Goal: Task Accomplishment & Management: Complete application form

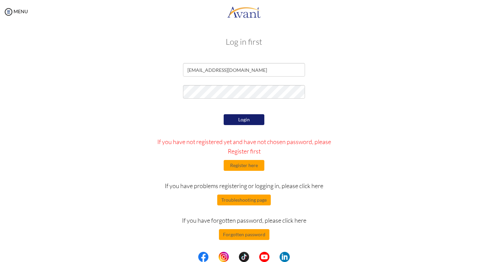
click at [245, 119] on button "Login" at bounding box center [244, 119] width 41 height 11
click at [243, 120] on button "Login" at bounding box center [244, 119] width 41 height 11
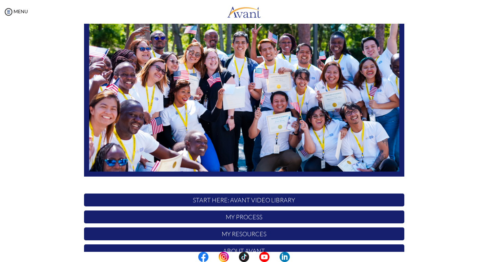
scroll to position [115, 0]
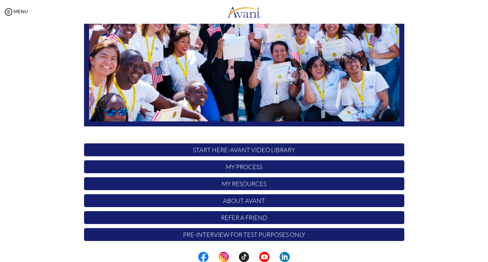
click at [260, 151] on p "START HERE: Avant Video Library" at bounding box center [244, 149] width 320 height 13
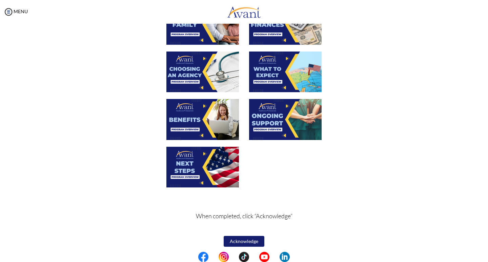
scroll to position [204, 0]
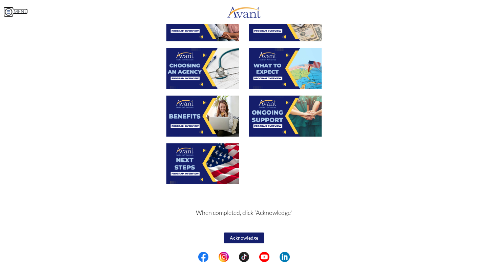
click at [9, 11] on img at bounding box center [8, 12] width 10 height 10
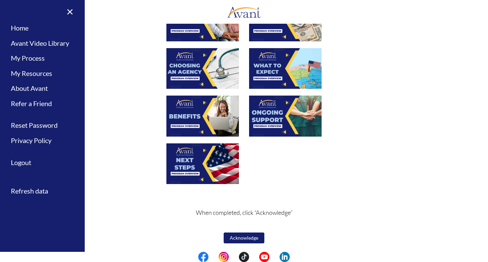
click at [251, 236] on button "Acknowledge" at bounding box center [244, 237] width 41 height 11
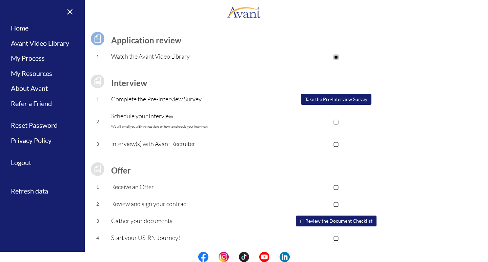
scroll to position [46, 0]
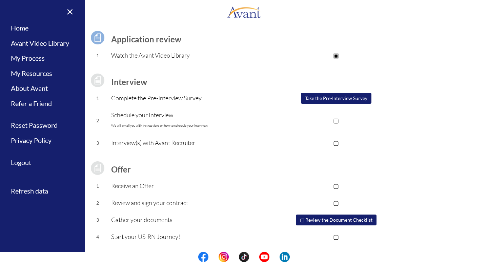
click at [334, 99] on button "Take the Pre-Interview Survey" at bounding box center [336, 98] width 70 height 11
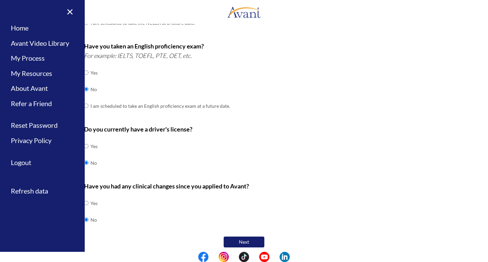
scroll to position [169, 0]
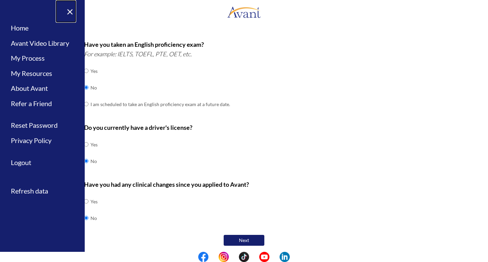
click at [71, 8] on link "×" at bounding box center [66, 11] width 21 height 23
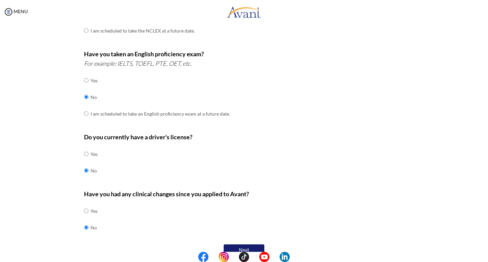
scroll to position [172, 0]
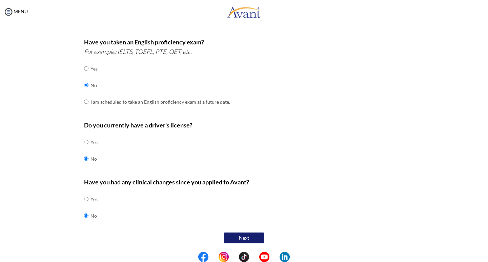
click at [241, 238] on button "Next" at bounding box center [244, 237] width 41 height 11
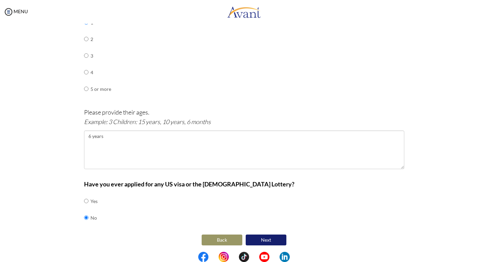
scroll to position [340, 0]
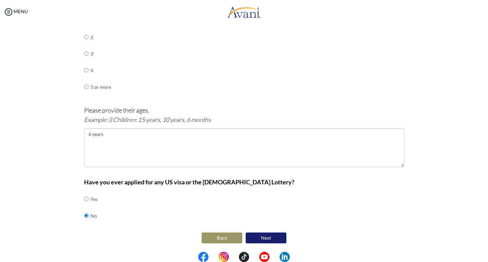
click at [264, 239] on button "Next" at bounding box center [266, 237] width 41 height 11
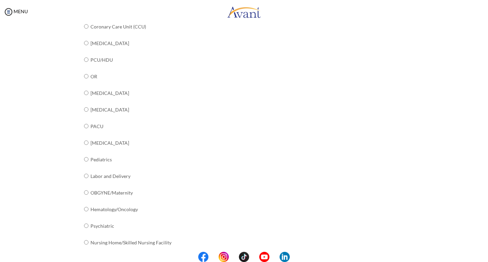
scroll to position [230, 0]
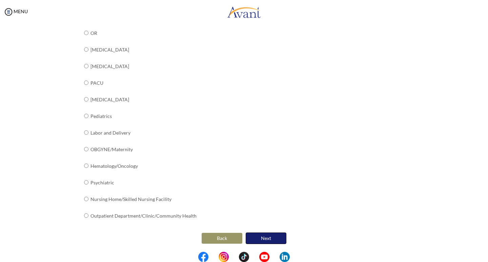
click at [260, 239] on button "Next" at bounding box center [266, 238] width 41 height 12
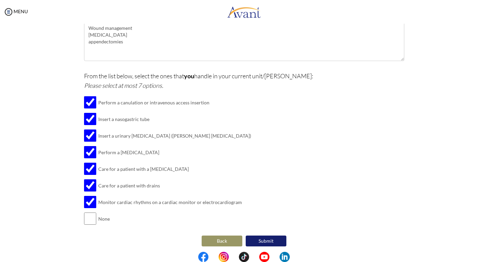
scroll to position [144, 0]
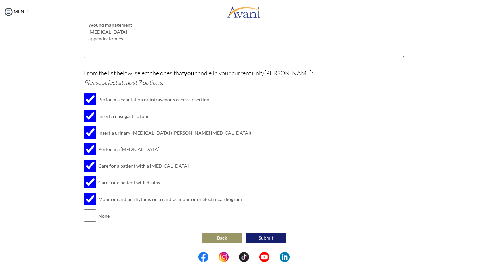
click at [218, 237] on button "Back" at bounding box center [222, 237] width 41 height 11
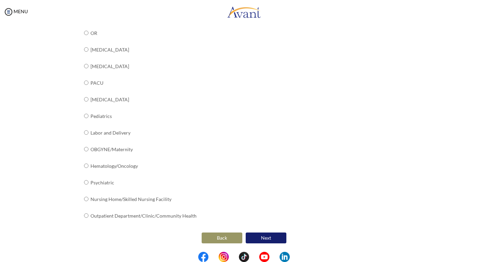
click at [218, 239] on button "Back" at bounding box center [222, 237] width 41 height 11
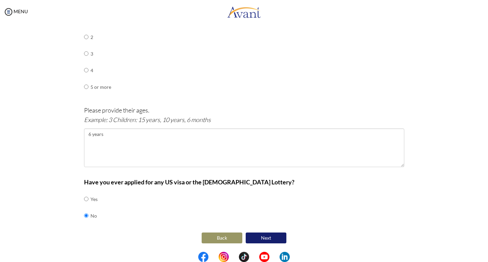
click at [220, 240] on button "Back" at bounding box center [222, 237] width 41 height 11
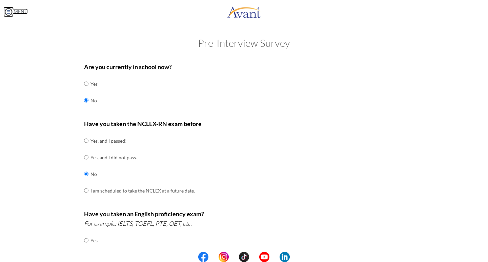
click at [9, 11] on img at bounding box center [8, 12] width 10 height 10
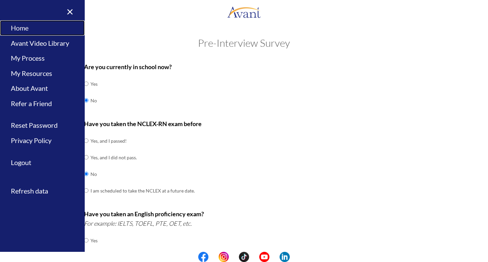
click at [26, 29] on link "Home" at bounding box center [42, 27] width 85 height 15
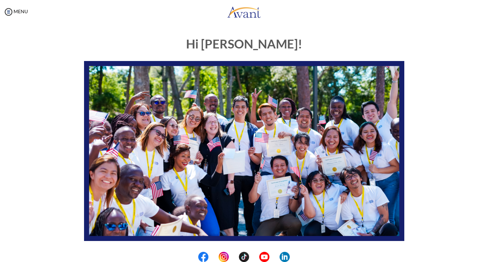
scroll to position [115, 0]
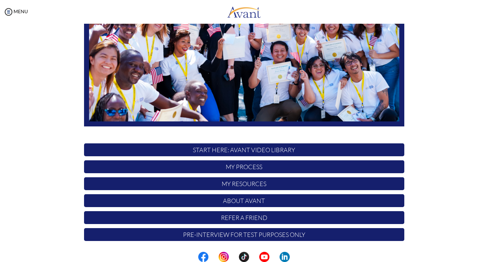
click at [207, 149] on p "START HERE: Avant Video Library" at bounding box center [244, 149] width 320 height 13
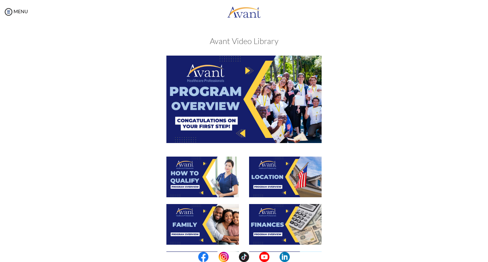
scroll to position [0, 0]
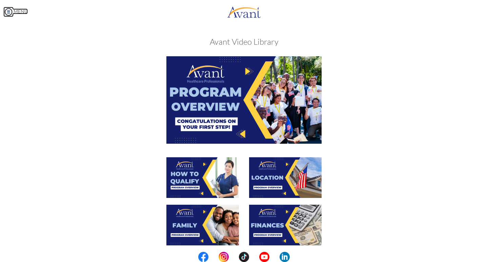
click at [12, 11] on img at bounding box center [8, 12] width 10 height 10
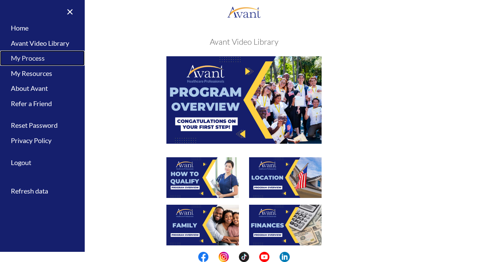
click at [30, 57] on link "My Process" at bounding box center [42, 57] width 85 height 15
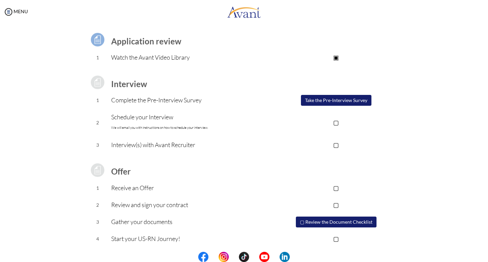
scroll to position [46, 0]
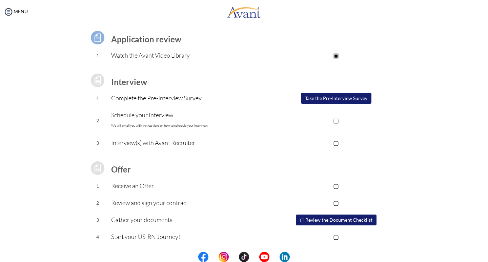
click at [335, 120] on p "▢" at bounding box center [336, 120] width 136 height 9
click at [336, 97] on button "Take the Pre-Interview Survey" at bounding box center [336, 98] width 70 height 11
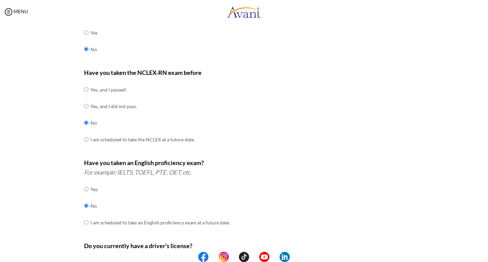
scroll to position [172, 0]
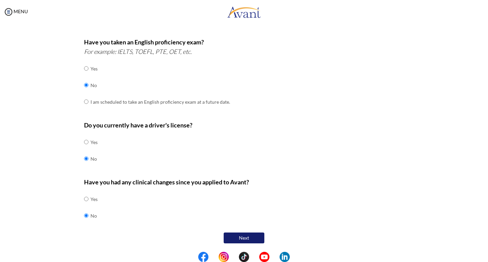
click at [245, 236] on button "Next" at bounding box center [244, 237] width 41 height 11
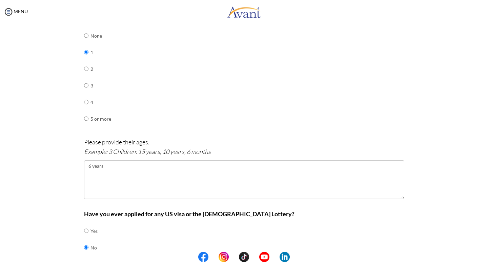
scroll to position [340, 0]
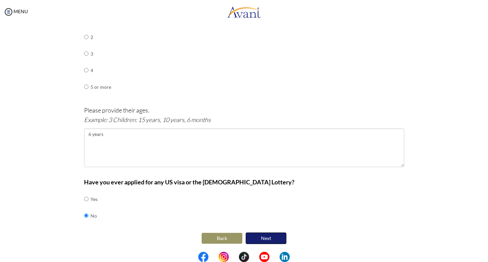
click at [264, 239] on button "Next" at bounding box center [266, 238] width 41 height 12
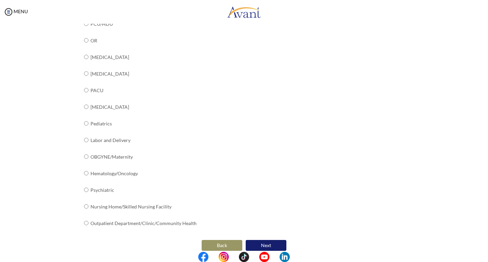
scroll to position [230, 0]
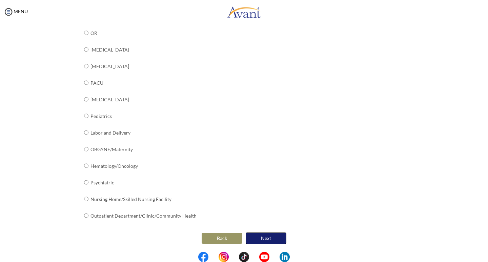
click at [266, 238] on button "Next" at bounding box center [266, 238] width 41 height 12
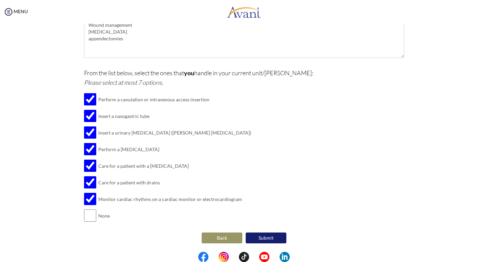
scroll to position [9, 0]
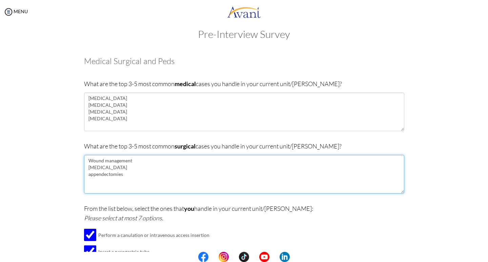
click at [102, 175] on textarea "Wound management [MEDICAL_DATA] appendectomies" at bounding box center [244, 174] width 320 height 39
click at [100, 168] on textarea "Wound management [MEDICAL_DATA] appendectomies" at bounding box center [244, 174] width 320 height 39
click at [119, 176] on textarea "Wound management Hernias appendectomies" at bounding box center [244, 174] width 320 height 39
click at [125, 179] on textarea "Wound management Hernias [MEDICAL_DATA]" at bounding box center [244, 174] width 320 height 39
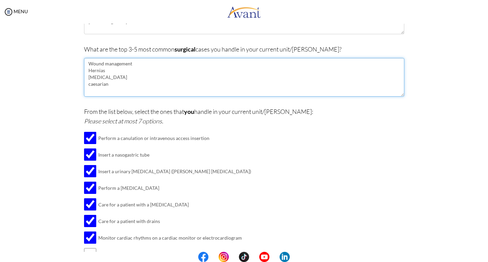
scroll to position [77, 0]
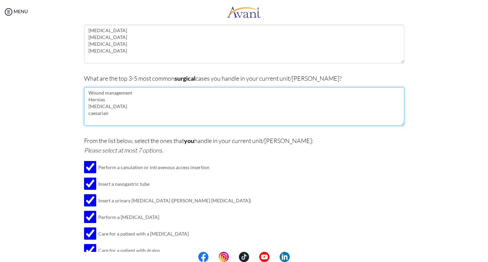
drag, startPoint x: 102, startPoint y: 116, endPoint x: 83, endPoint y: 113, distance: 18.9
click at [84, 113] on textarea "Wound management Hernias [MEDICAL_DATA] caesarian" at bounding box center [244, 106] width 320 height 39
drag, startPoint x: 108, startPoint y: 116, endPoint x: 64, endPoint y: 112, distance: 44.2
click at [64, 112] on div "Are you currently in school now? Yes No Have you taken the NCLEX-RN exam before…" at bounding box center [244, 147] width 396 height 331
paste textarea "[MEDICAL_DATA] sectio"
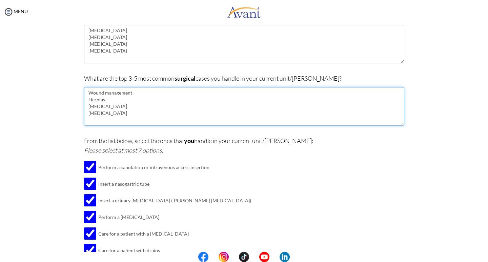
click at [87, 113] on textarea "Wound management Hernias [MEDICAL_DATA] [MEDICAL_DATA]" at bounding box center [244, 106] width 320 height 39
click at [88, 107] on textarea "Wound management Hernias [MEDICAL_DATA] [MEDICAL_DATA]" at bounding box center [244, 106] width 320 height 39
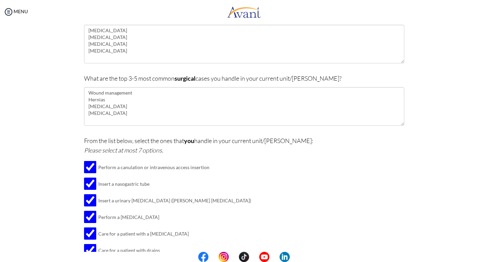
click at [91, 126] on div "What are the top 3-5 most common surgical cases you handle in your current unit…" at bounding box center [244, 103] width 320 height 59
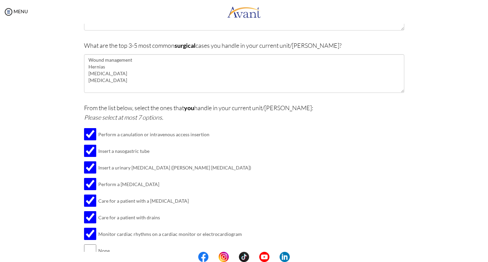
scroll to position [136, 0]
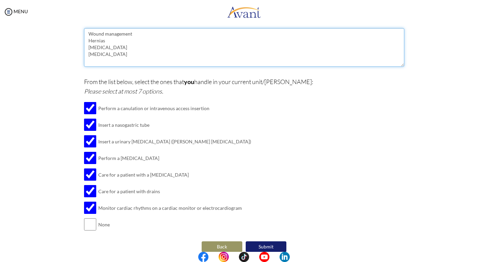
click at [103, 42] on textarea "Wound management Hernias [MEDICAL_DATA] [MEDICAL_DATA]" at bounding box center [244, 47] width 320 height 39
click at [122, 57] on textarea "Wound management Hernias [MEDICAL_DATA] [MEDICAL_DATA]" at bounding box center [244, 47] width 320 height 39
click at [105, 40] on textarea "Wound management Hernias [MEDICAL_DATA] [MEDICAL_DATA]" at bounding box center [244, 47] width 320 height 39
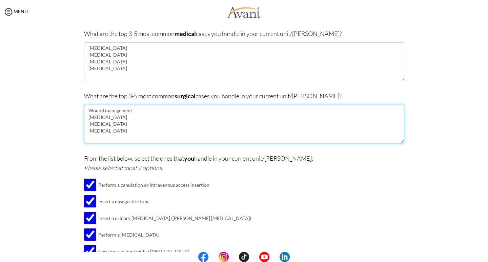
scroll to position [144, 0]
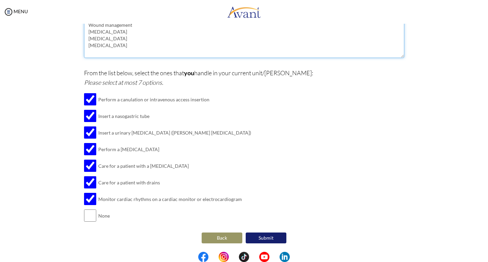
type textarea "Wound management [MEDICAL_DATA] [MEDICAL_DATA] [MEDICAL_DATA]"
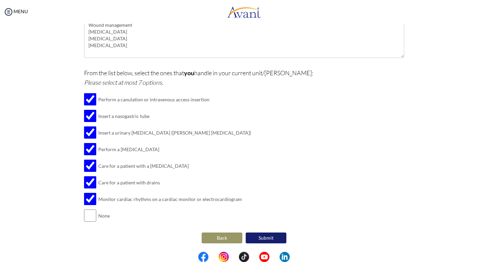
click at [214, 237] on button "Back" at bounding box center [222, 237] width 41 height 11
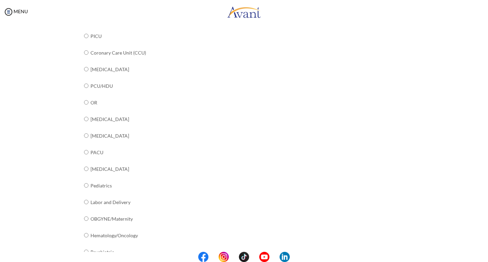
scroll to position [60, 0]
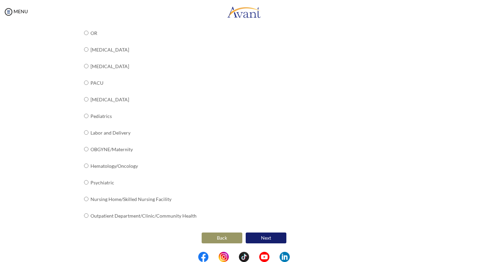
click at [259, 240] on button "Next" at bounding box center [266, 237] width 41 height 11
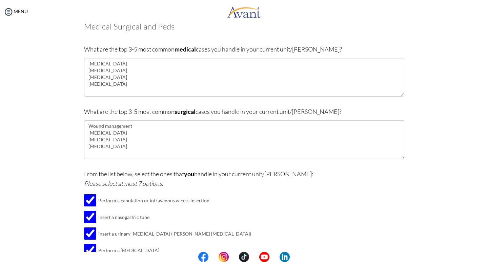
scroll to position [144, 0]
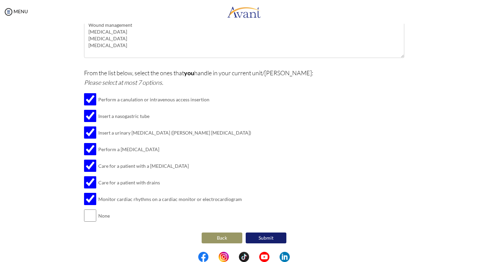
click at [212, 235] on button "Back" at bounding box center [222, 237] width 41 height 11
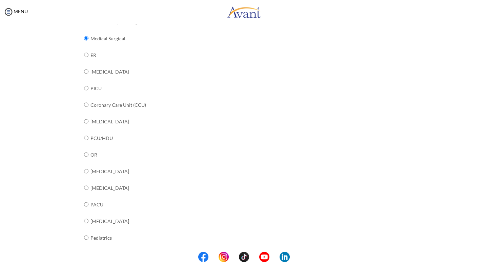
scroll to position [230, 0]
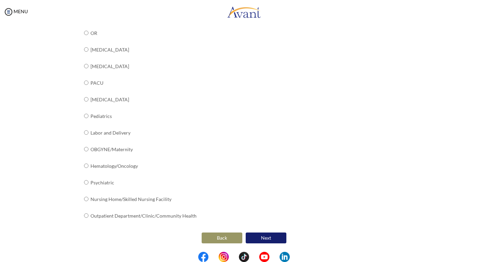
click at [225, 237] on button "Back" at bounding box center [222, 237] width 41 height 11
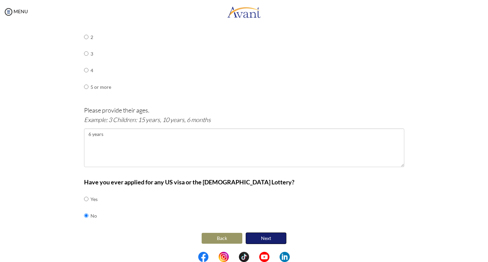
click at [266, 239] on button "Next" at bounding box center [266, 238] width 41 height 12
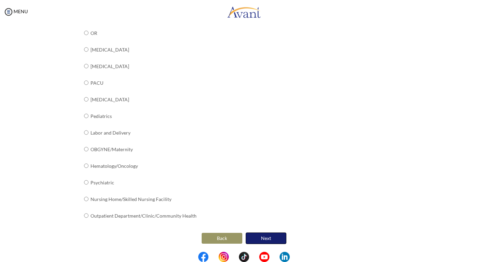
click at [263, 240] on button "Next" at bounding box center [266, 238] width 41 height 12
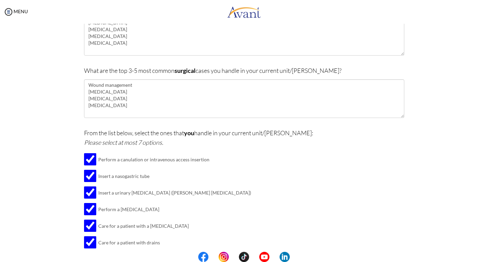
scroll to position [144, 0]
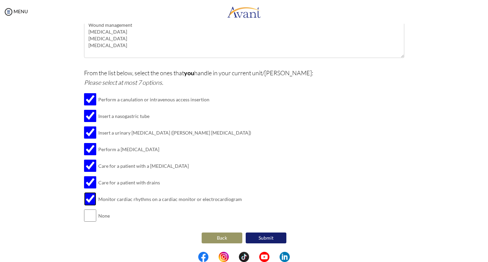
click at [85, 200] on input "checkbox" at bounding box center [90, 199] width 12 height 14
click at [219, 236] on button "Back" at bounding box center [222, 237] width 41 height 11
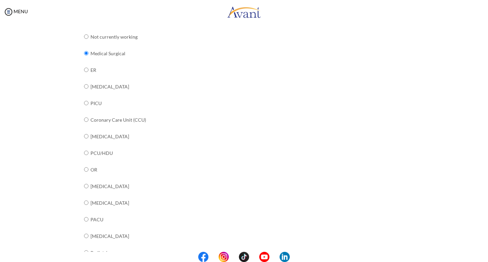
scroll to position [230, 0]
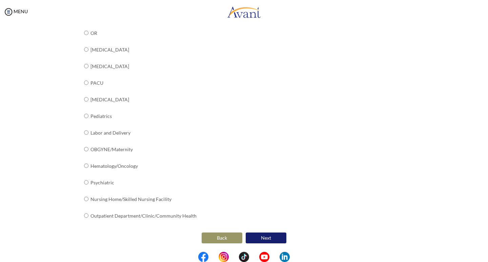
click at [220, 236] on button "Back" at bounding box center [222, 237] width 41 height 11
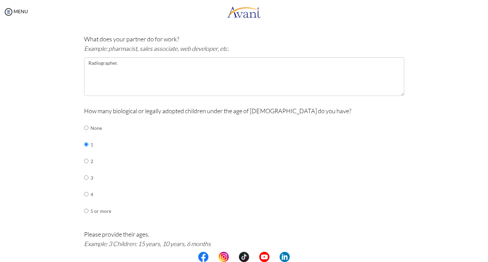
scroll to position [340, 0]
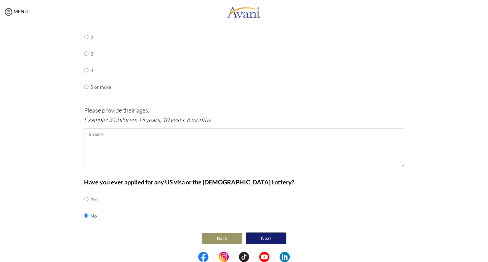
click at [265, 242] on button "Next" at bounding box center [266, 238] width 41 height 12
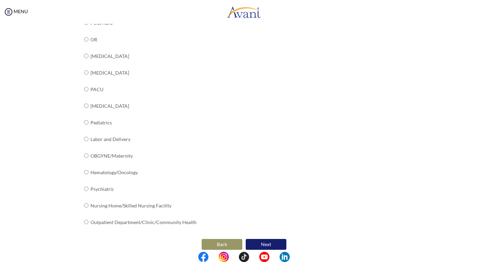
scroll to position [230, 0]
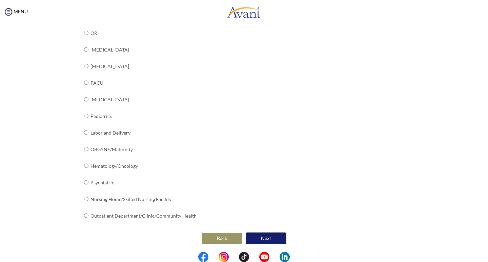
click at [262, 237] on button "Next" at bounding box center [266, 238] width 41 height 12
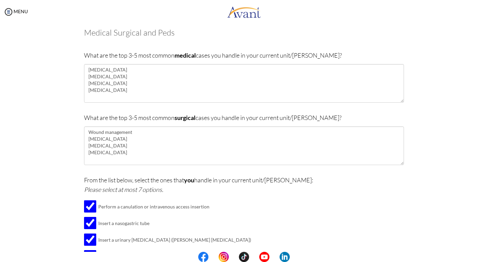
scroll to position [144, 0]
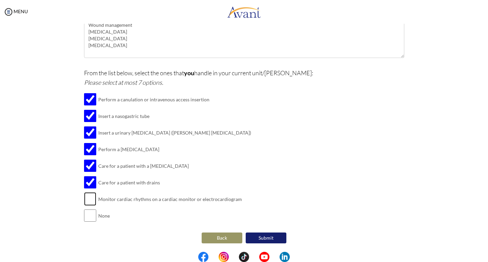
click at [89, 198] on input "checkbox" at bounding box center [90, 199] width 12 height 14
click at [86, 199] on input "checkbox" at bounding box center [90, 199] width 12 height 14
checkbox input "false"
click at [261, 237] on button "Submit" at bounding box center [266, 237] width 41 height 11
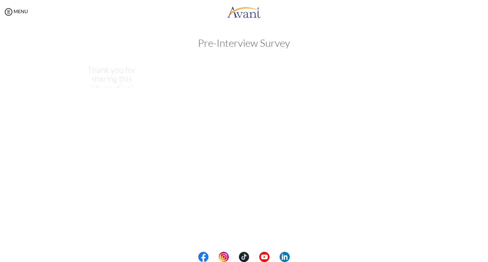
scroll to position [0, 0]
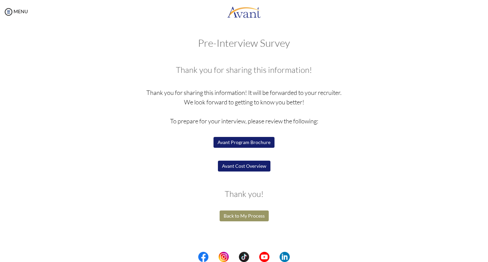
click at [249, 216] on button "Back to My Process" at bounding box center [244, 215] width 49 height 11
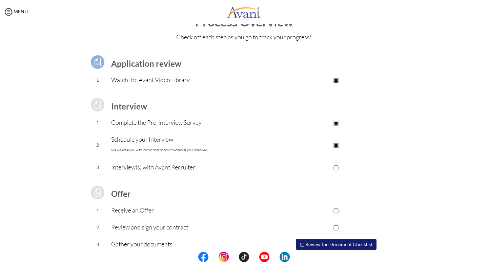
scroll to position [34, 0]
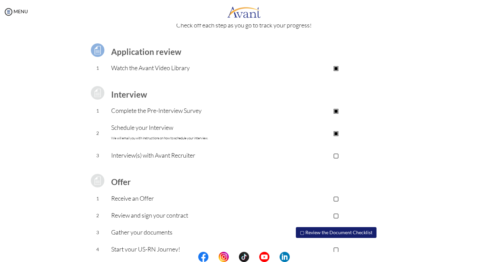
click at [336, 154] on p "▢" at bounding box center [336, 154] width 136 height 9
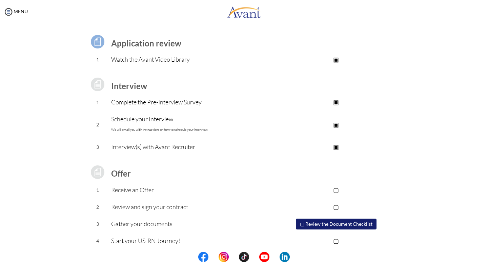
scroll to position [46, 0]
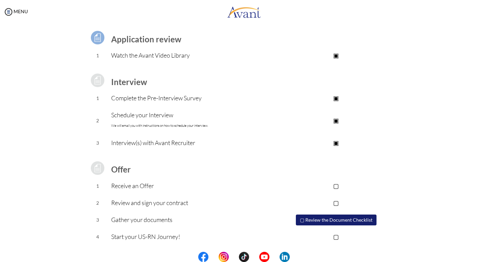
click at [335, 142] on p "▣" at bounding box center [336, 142] width 136 height 9
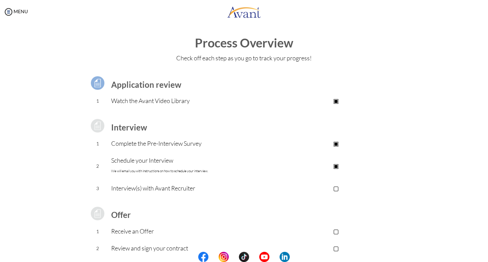
scroll to position [0, 0]
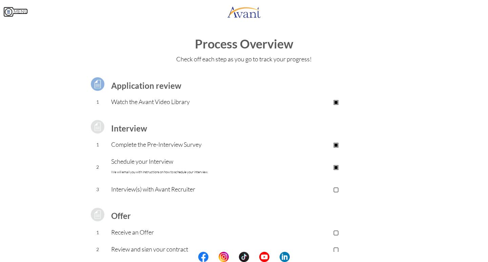
click at [9, 12] on img at bounding box center [8, 12] width 10 height 10
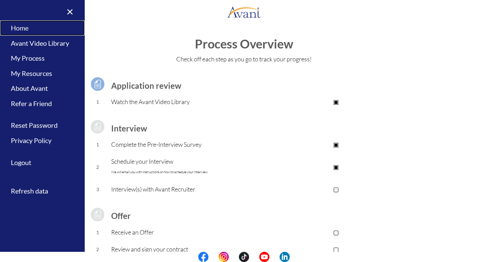
click at [30, 31] on link "Home" at bounding box center [42, 27] width 85 height 15
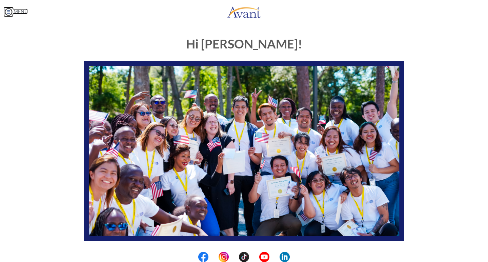
click at [6, 13] on img at bounding box center [8, 12] width 10 height 10
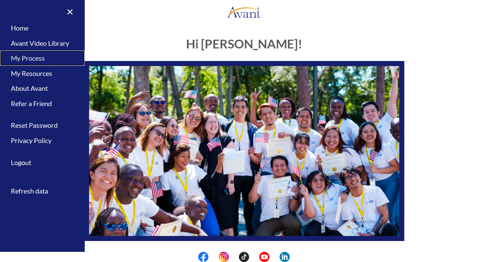
click at [32, 58] on link "My Process" at bounding box center [42, 57] width 85 height 15
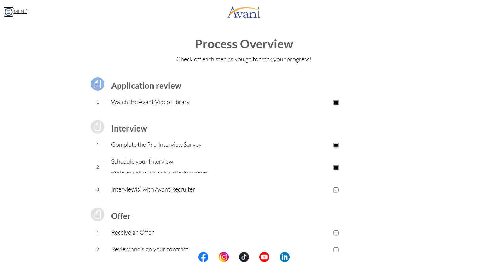
click at [11, 11] on img at bounding box center [8, 12] width 10 height 10
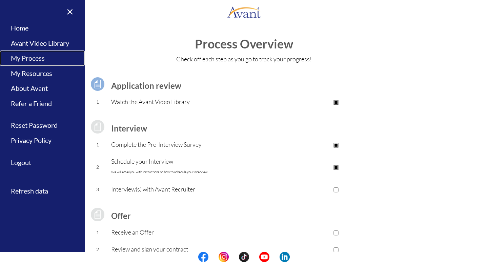
click at [34, 58] on link "My Process" at bounding box center [42, 57] width 85 height 15
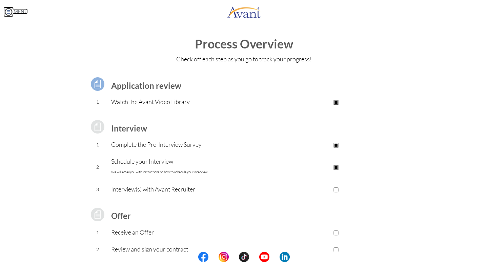
click at [10, 10] on img at bounding box center [8, 12] width 10 height 10
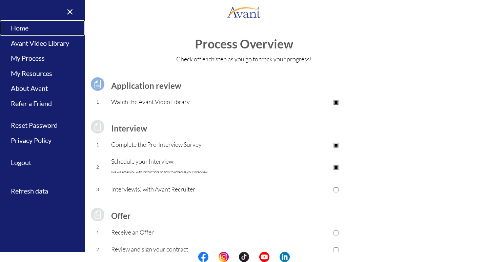
click at [27, 30] on link "Home" at bounding box center [42, 27] width 85 height 15
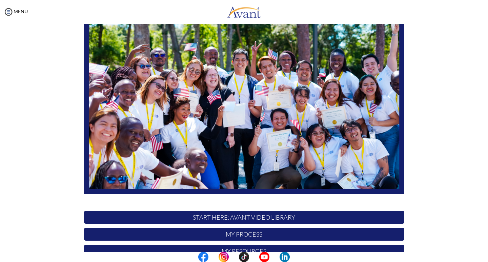
scroll to position [115, 0]
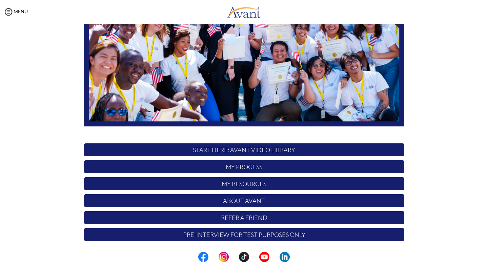
click at [0, 0] on div at bounding box center [0, 0] width 0 height 0
